Goal: Task Accomplishment & Management: Manage account settings

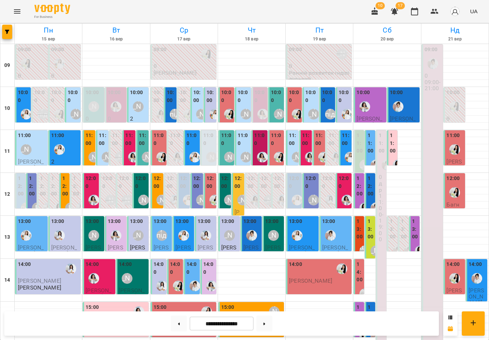
scroll to position [61, 0]
click at [479, 273] on img "Іванна" at bounding box center [476, 278] width 11 height 11
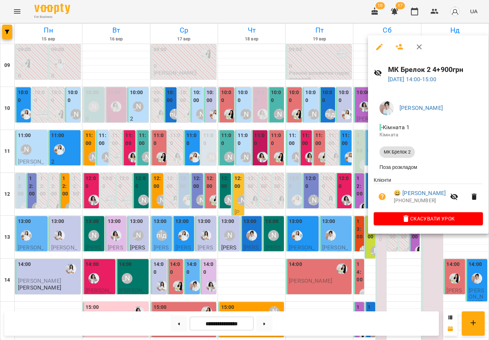
click at [421, 50] on icon "button" at bounding box center [419, 47] width 9 height 9
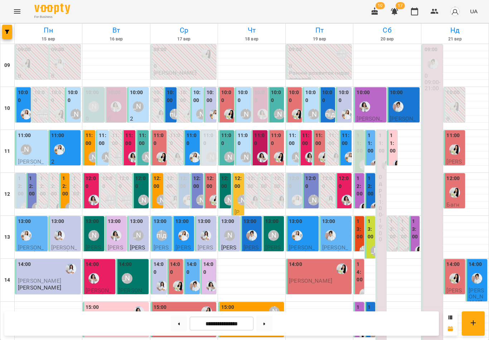
scroll to position [0, 0]
click at [142, 101] on div "[PERSON_NAME]" at bounding box center [138, 106] width 11 height 11
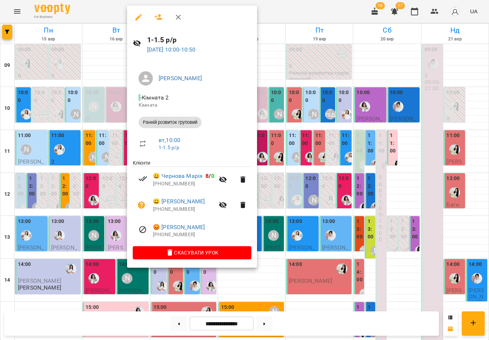
click at [183, 172] on link "😀 [PERSON_NAME]" at bounding box center [178, 176] width 50 height 9
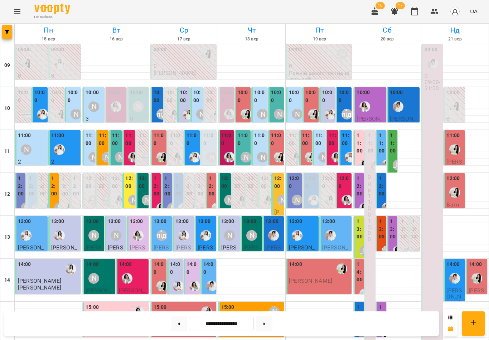
click at [93, 144] on label "11:00" at bounding box center [90, 139] width 8 height 15
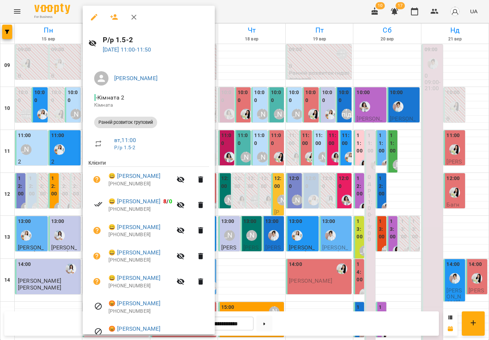
click at [135, 18] on icon "button" at bounding box center [134, 17] width 9 height 9
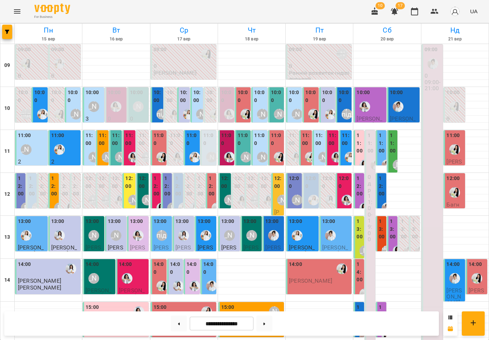
click at [264, 145] on label "11:00" at bounding box center [259, 139] width 11 height 15
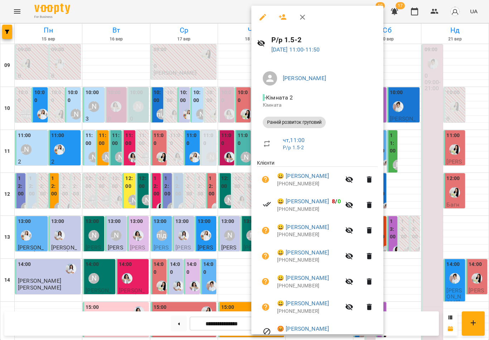
click at [301, 17] on icon "button" at bounding box center [302, 17] width 9 height 9
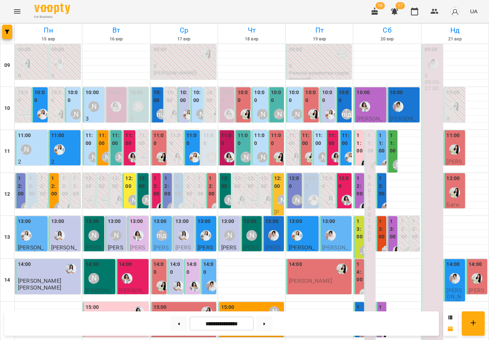
click at [261, 102] on label "10:00" at bounding box center [259, 96] width 11 height 15
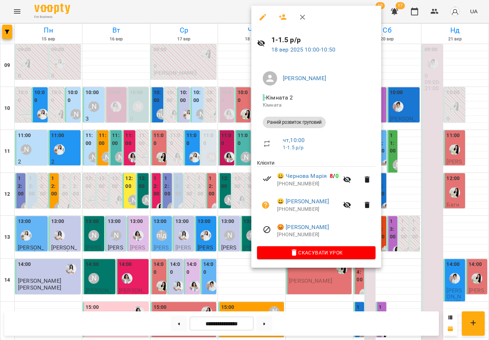
click at [303, 19] on icon "button" at bounding box center [302, 17] width 5 height 5
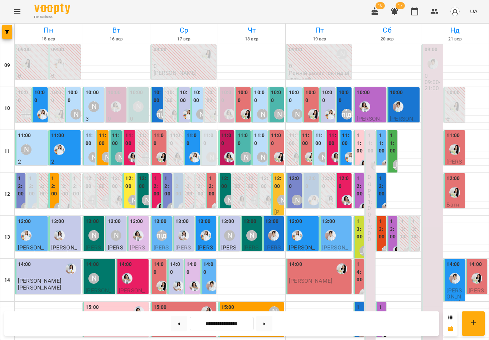
click at [276, 105] on div "10:00" at bounding box center [276, 97] width 11 height 17
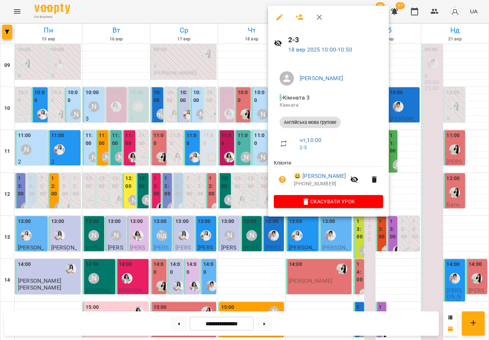
click at [321, 21] on icon "button" at bounding box center [319, 17] width 9 height 9
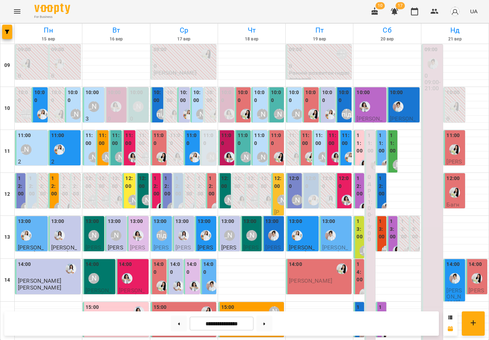
click at [73, 141] on div "11:00" at bounding box center [65, 145] width 28 height 26
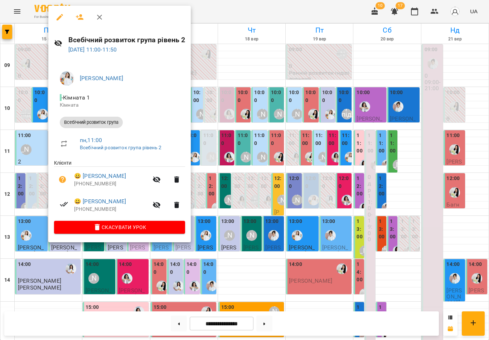
click at [100, 18] on icon "button" at bounding box center [99, 17] width 5 height 5
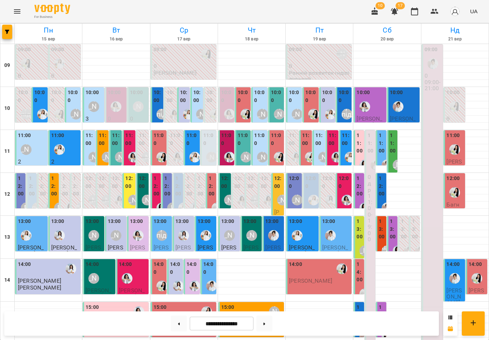
click at [298, 103] on label "10:00" at bounding box center [294, 96] width 11 height 15
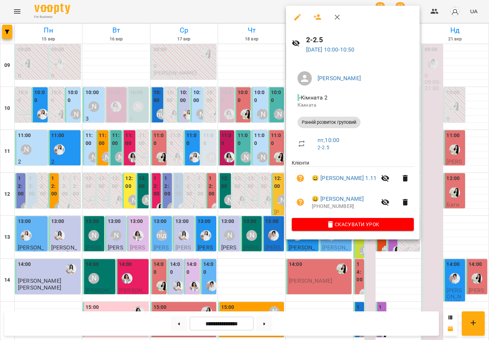
click at [335, 19] on icon "button" at bounding box center [337, 17] width 5 height 5
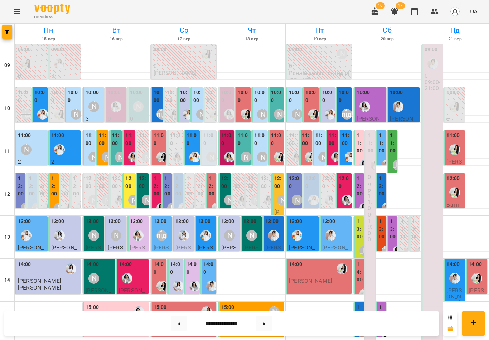
click at [319, 141] on label "11:00" at bounding box center [319, 139] width 8 height 15
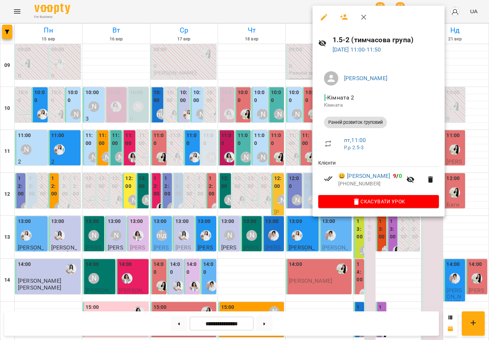
click at [359, 18] on icon "button" at bounding box center [363, 17] width 9 height 9
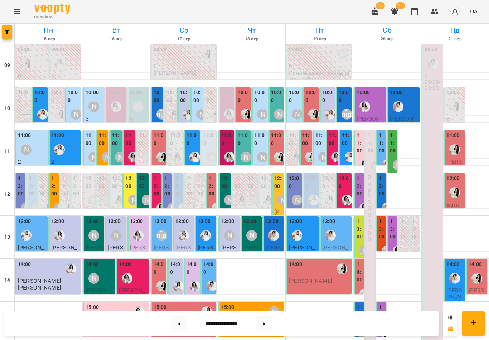
click at [130, 188] on label "12:00" at bounding box center [129, 182] width 8 height 15
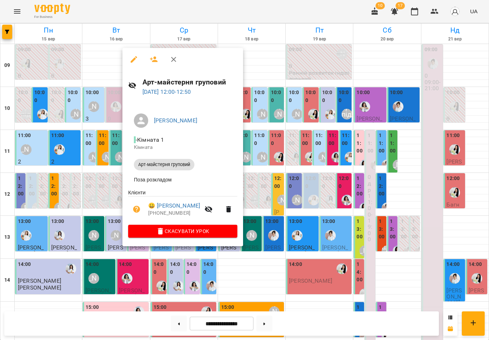
click at [175, 64] on button "button" at bounding box center [173, 59] width 17 height 17
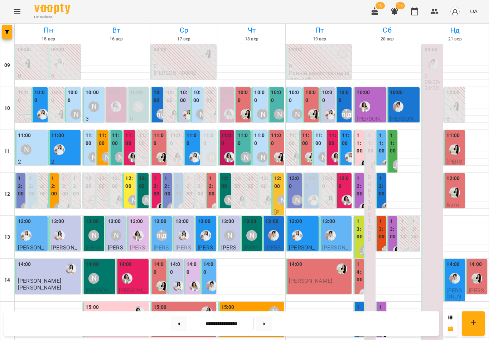
scroll to position [172, 0]
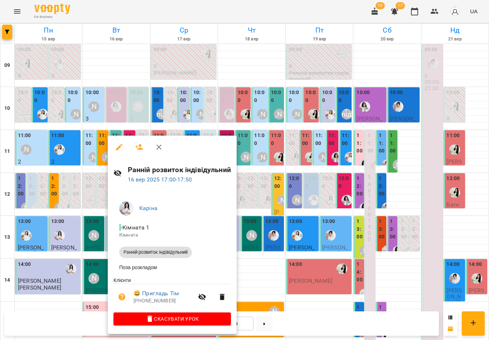
click at [161, 147] on icon "button" at bounding box center [159, 147] width 9 height 9
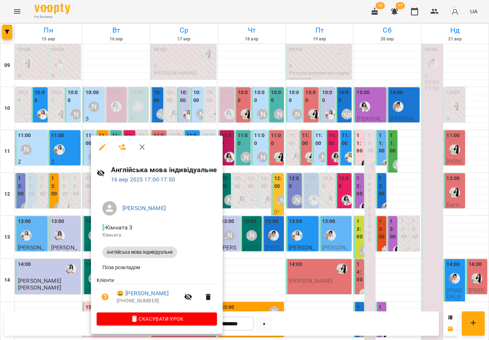
click at [144, 148] on icon "button" at bounding box center [142, 147] width 9 height 9
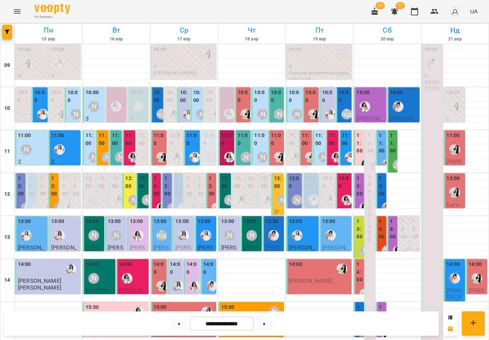
scroll to position [208, 0]
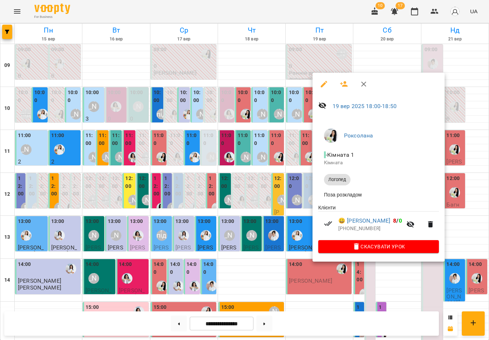
click at [361, 83] on icon "button" at bounding box center [363, 84] width 9 height 9
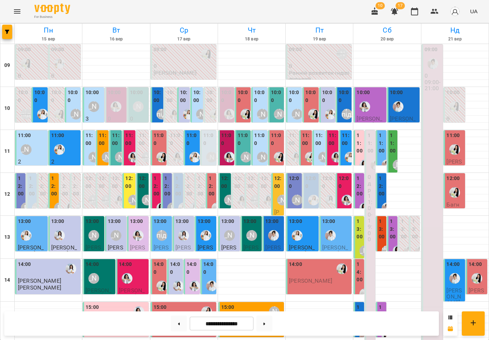
click at [227, 322] on input "**********" at bounding box center [222, 324] width 64 height 14
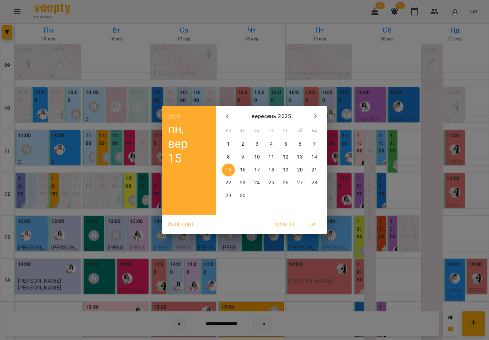
click at [320, 75] on div "2025 пн, вер [DATE] вт ср чт пт сб нд 1 2 3 4 5 6 7 8 9 10 11 12 13 14 15 16 17…" at bounding box center [244, 170] width 489 height 340
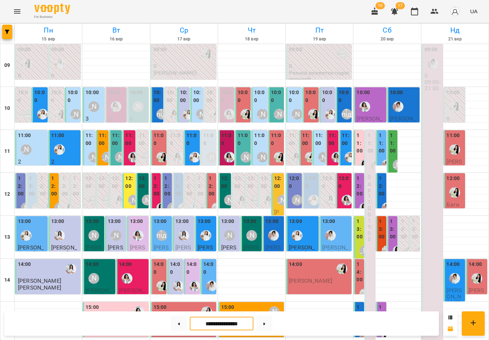
click at [18, 13] on icon "Menu" at bounding box center [17, 11] width 9 height 9
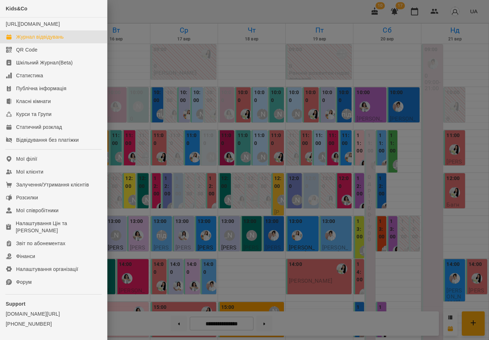
click at [63, 217] on link "Мої співробітники" at bounding box center [53, 210] width 107 height 13
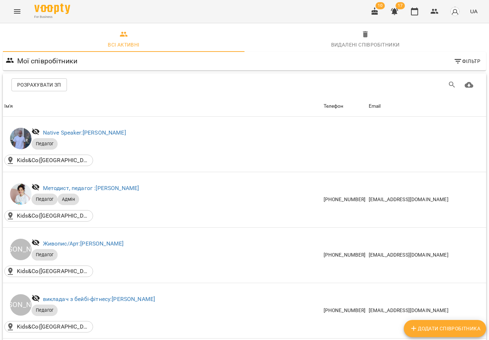
click at [18, 17] on button "Menu" at bounding box center [17, 11] width 17 height 17
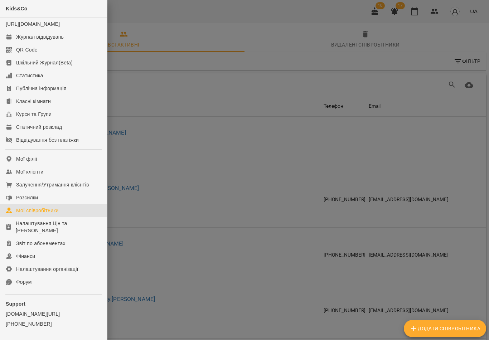
click at [56, 178] on link "Мої клієнти" at bounding box center [53, 171] width 107 height 13
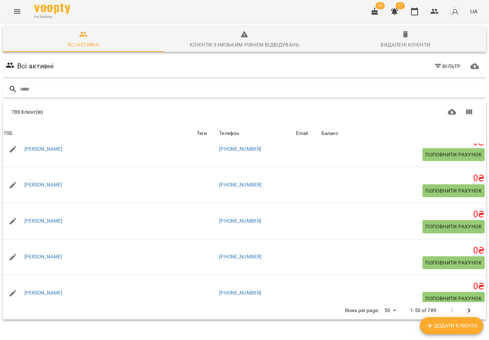
scroll to position [1631, 0]
click at [385, 311] on body "For Business 10 17 UA Всі активні Клієнти з низьким рівнем відвідувань Видалені…" at bounding box center [244, 186] width 489 height 373
click at [394, 327] on li "Всі" at bounding box center [392, 326] width 21 height 13
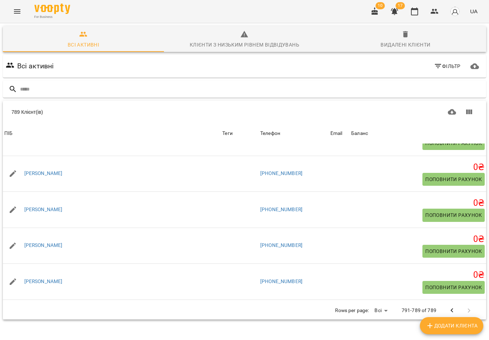
scroll to position [5133, 0]
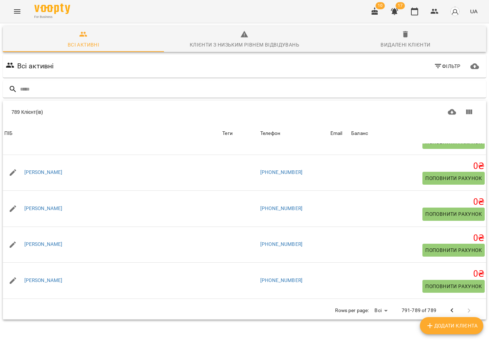
click at [417, 11] on icon "button" at bounding box center [414, 11] width 9 height 9
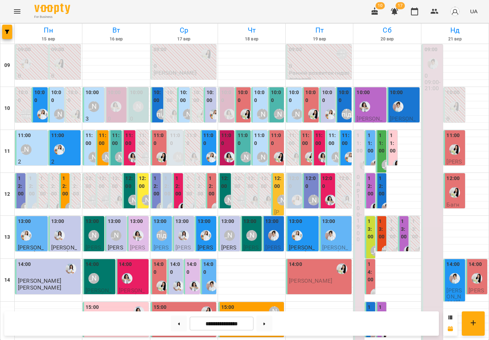
scroll to position [208, 0]
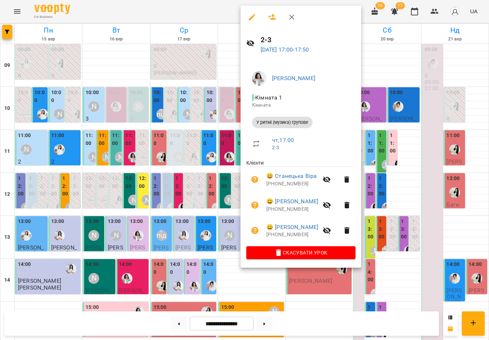
click at [296, 16] on button "button" at bounding box center [291, 17] width 17 height 17
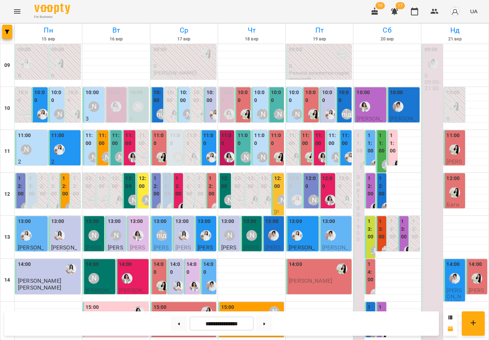
click at [267, 324] on button at bounding box center [264, 324] width 16 height 16
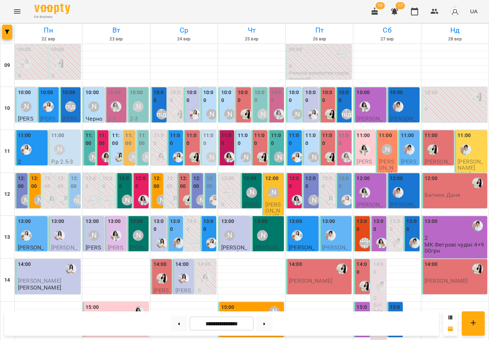
click at [183, 320] on button at bounding box center [179, 324] width 16 height 16
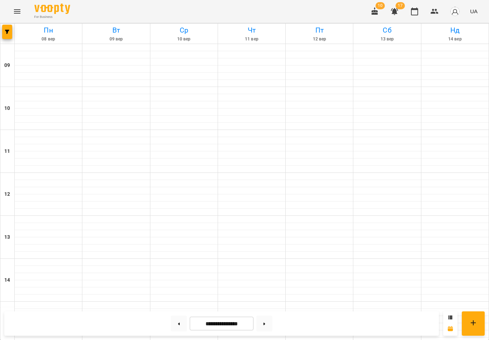
click at [181, 322] on button at bounding box center [179, 324] width 16 height 16
click at [180, 322] on button at bounding box center [179, 324] width 16 height 16
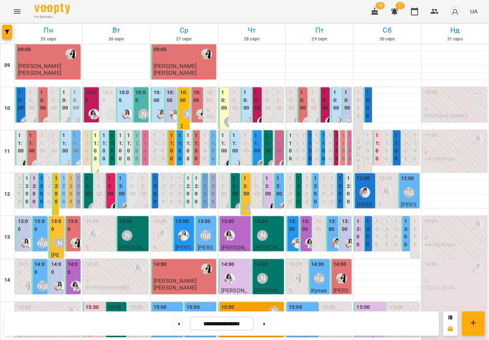
click at [180, 319] on button at bounding box center [179, 324] width 16 height 16
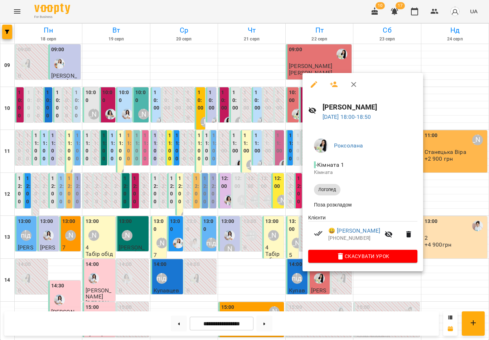
click at [355, 87] on icon "button" at bounding box center [353, 84] width 9 height 9
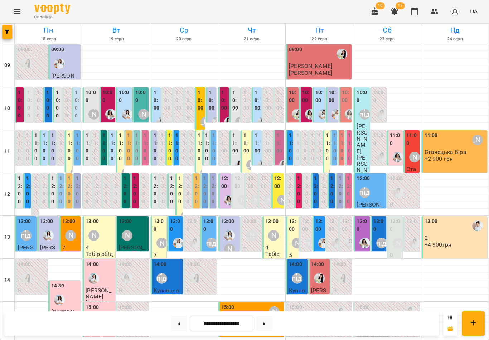
scroll to position [0, 0]
click at [254, 101] on div "10:00 2 1-1.5 р/р" at bounding box center [257, 128] width 10 height 83
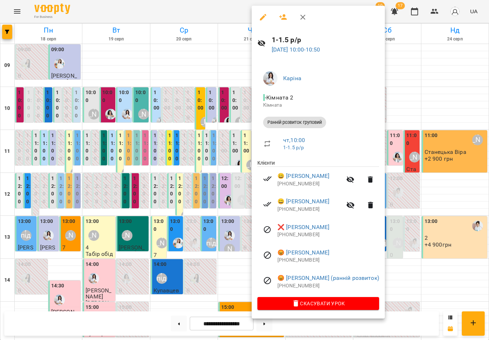
click at [302, 23] on button "button" at bounding box center [302, 17] width 17 height 17
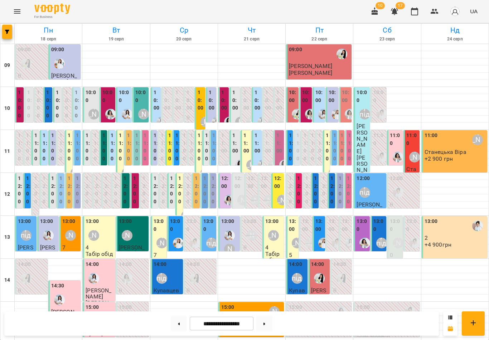
click at [155, 103] on label "10:00" at bounding box center [157, 100] width 6 height 23
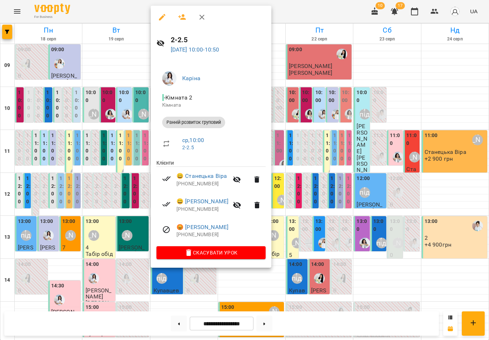
click at [201, 16] on icon "button" at bounding box center [201, 17] width 5 height 5
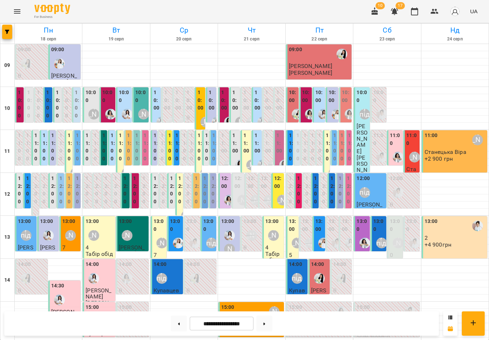
click at [126, 97] on label "10:00" at bounding box center [124, 96] width 11 height 15
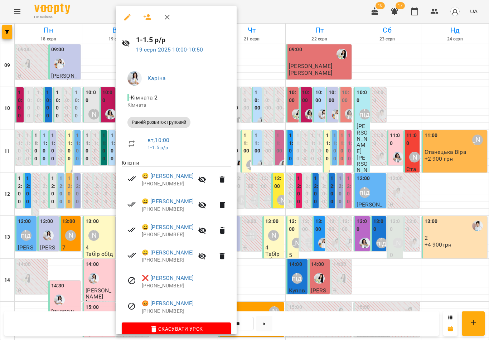
click at [168, 16] on icon "button" at bounding box center [167, 17] width 5 height 5
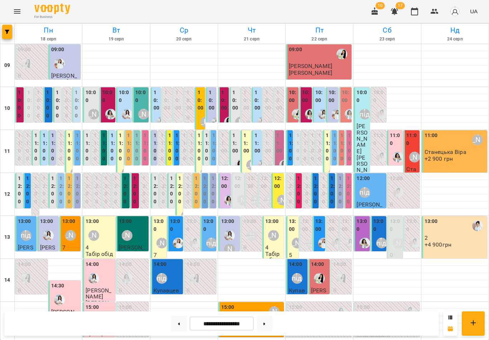
click at [264, 327] on button at bounding box center [264, 324] width 16 height 16
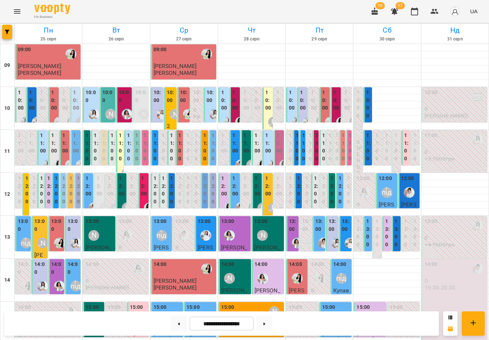
click at [19, 103] on label "10:00" at bounding box center [21, 100] width 6 height 23
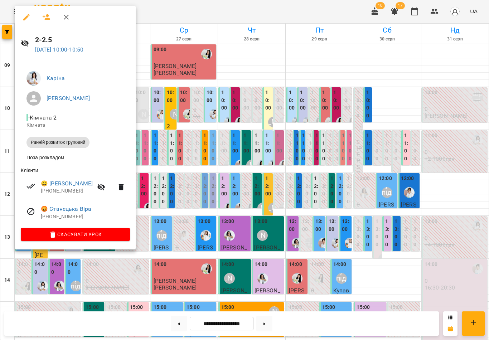
click at [70, 15] on icon "button" at bounding box center [66, 17] width 9 height 9
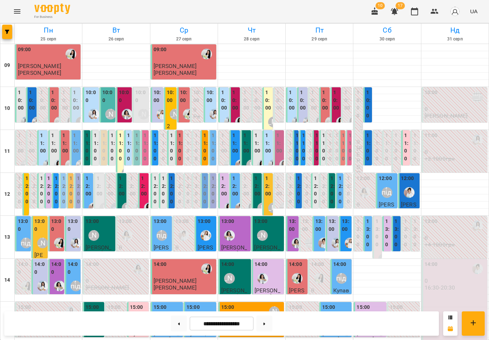
click at [92, 99] on label "10:00" at bounding box center [91, 96] width 11 height 15
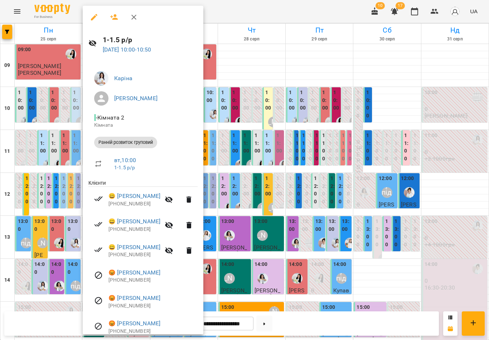
click at [134, 16] on icon "button" at bounding box center [134, 17] width 9 height 9
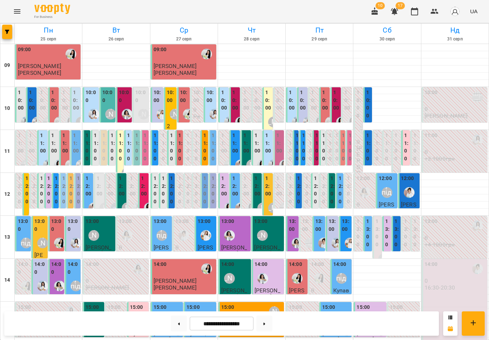
click at [173, 109] on div "[PERSON_NAME]" at bounding box center [175, 114] width 11 height 11
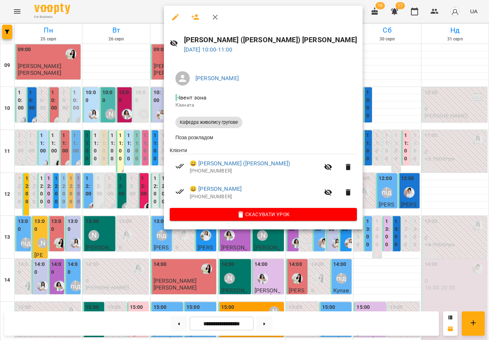
click at [210, 22] on button "button" at bounding box center [214, 17] width 17 height 17
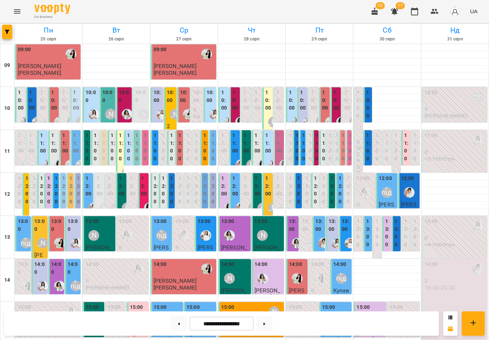
scroll to position [208, 0]
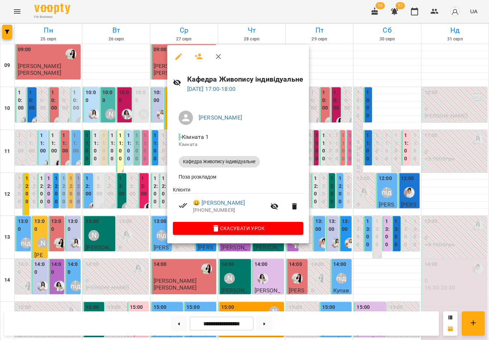
click at [217, 58] on icon "button" at bounding box center [218, 56] width 5 height 5
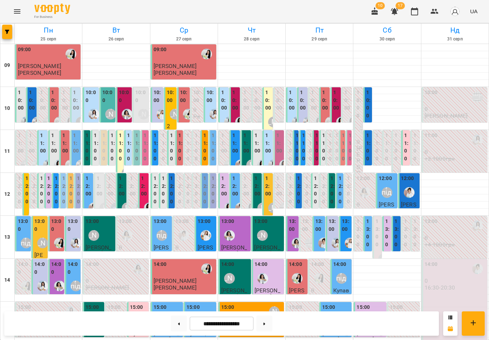
click at [265, 325] on icon at bounding box center [264, 323] width 2 height 3
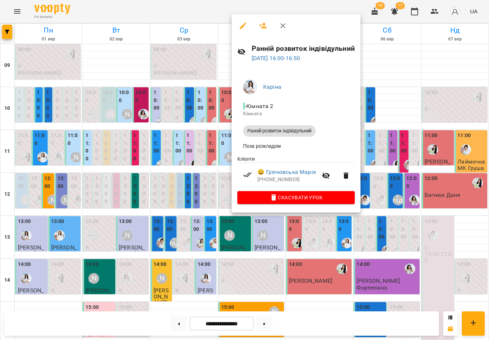
click at [284, 23] on icon "button" at bounding box center [282, 25] width 9 height 9
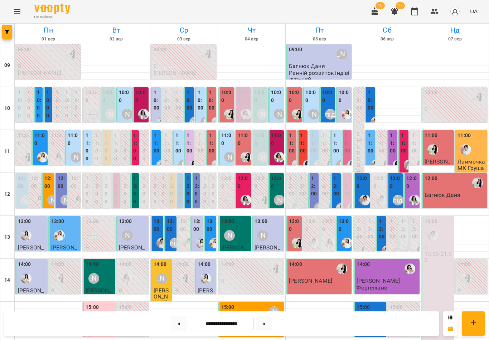
click at [261, 325] on button at bounding box center [264, 324] width 16 height 16
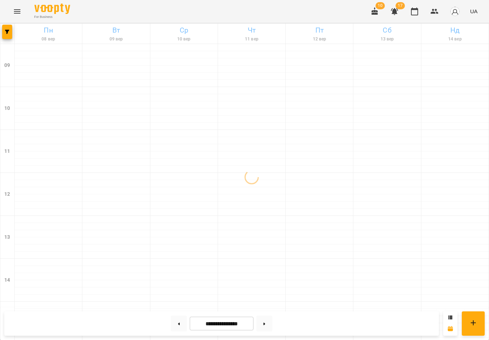
click at [267, 324] on button at bounding box center [264, 324] width 16 height 16
type input "**********"
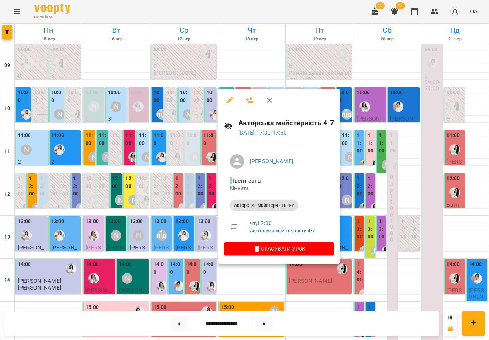
click at [269, 101] on icon "button" at bounding box center [269, 100] width 9 height 9
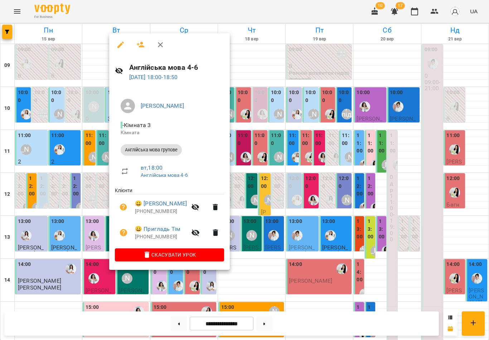
click at [159, 48] on icon "button" at bounding box center [160, 44] width 9 height 9
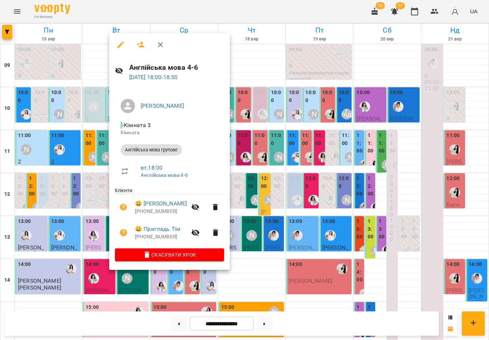
click at [199, 234] on icon "button" at bounding box center [195, 232] width 8 height 7
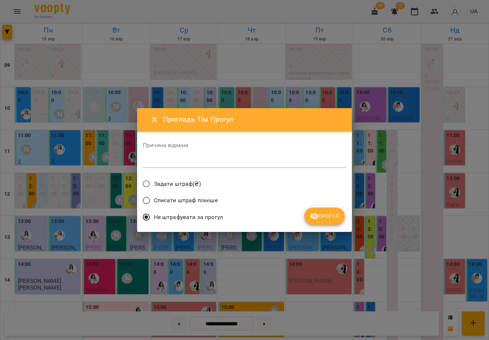
click at [247, 160] on textarea at bounding box center [244, 162] width 203 height 6
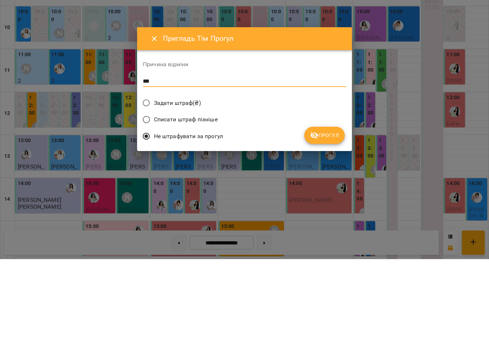
click at [327, 212] on span "Прогул" at bounding box center [324, 216] width 29 height 9
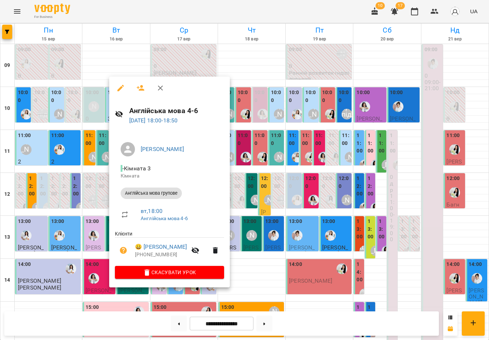
click at [142, 87] on icon "button" at bounding box center [141, 88] width 8 height 6
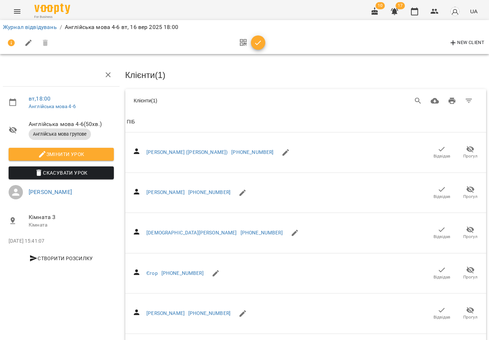
click at [416, 98] on icon "Search" at bounding box center [418, 101] width 9 height 9
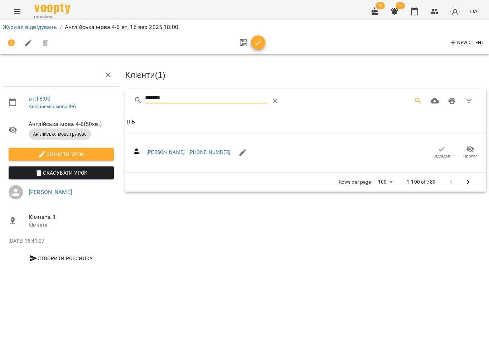
type input "*******"
click at [440, 149] on icon "button" at bounding box center [442, 149] width 6 height 5
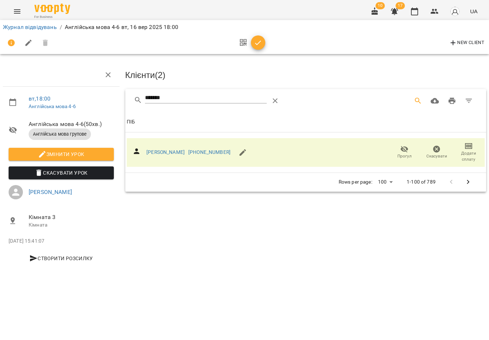
click at [257, 42] on icon "button" at bounding box center [258, 43] width 9 height 9
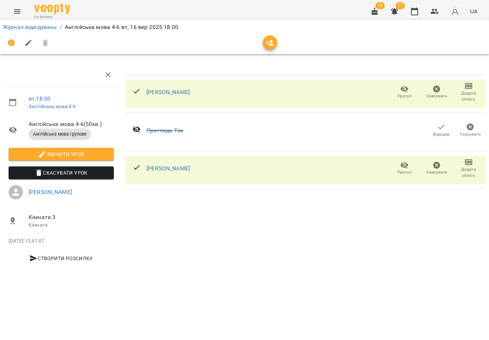
click at [415, 11] on icon "button" at bounding box center [414, 11] width 9 height 9
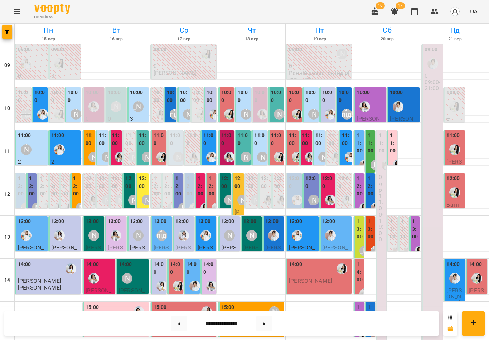
scroll to position [208, 0]
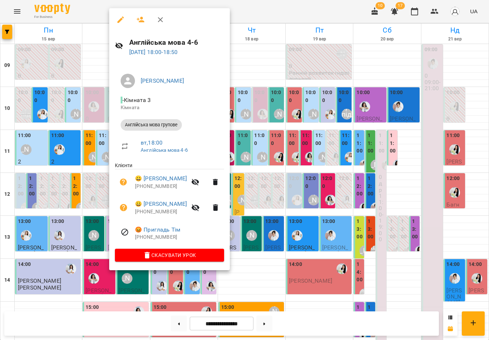
click at [161, 18] on icon "button" at bounding box center [160, 19] width 5 height 5
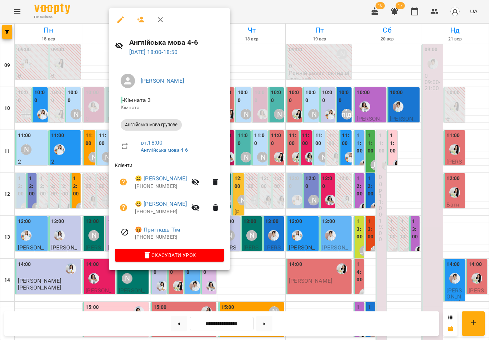
click at [160, 20] on icon "button" at bounding box center [160, 19] width 5 height 5
